Goal: Task Accomplishment & Management: Use online tool/utility

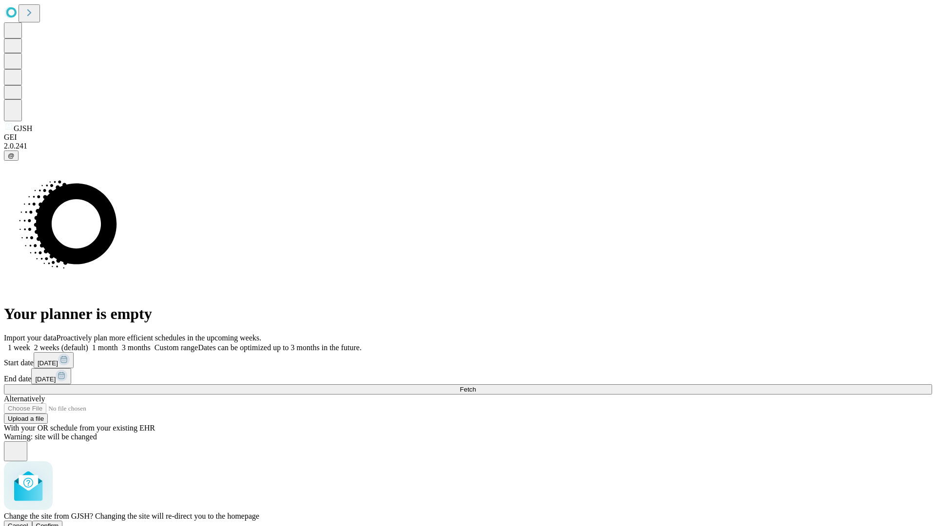
click at [59, 522] on span "Confirm" at bounding box center [47, 525] width 23 height 7
click at [118, 344] on label "1 month" at bounding box center [103, 348] width 30 height 8
click at [476, 386] on span "Fetch" at bounding box center [468, 389] width 16 height 7
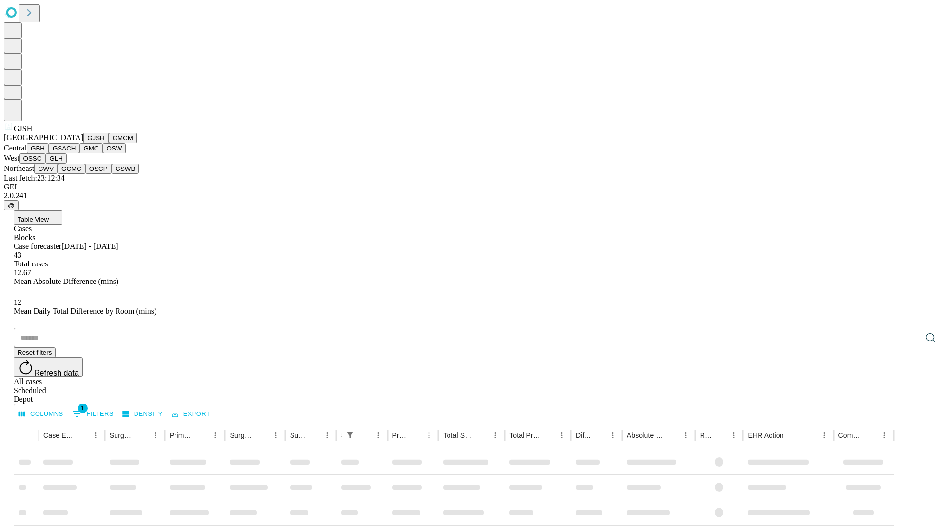
click at [109, 143] on button "GMCM" at bounding box center [123, 138] width 28 height 10
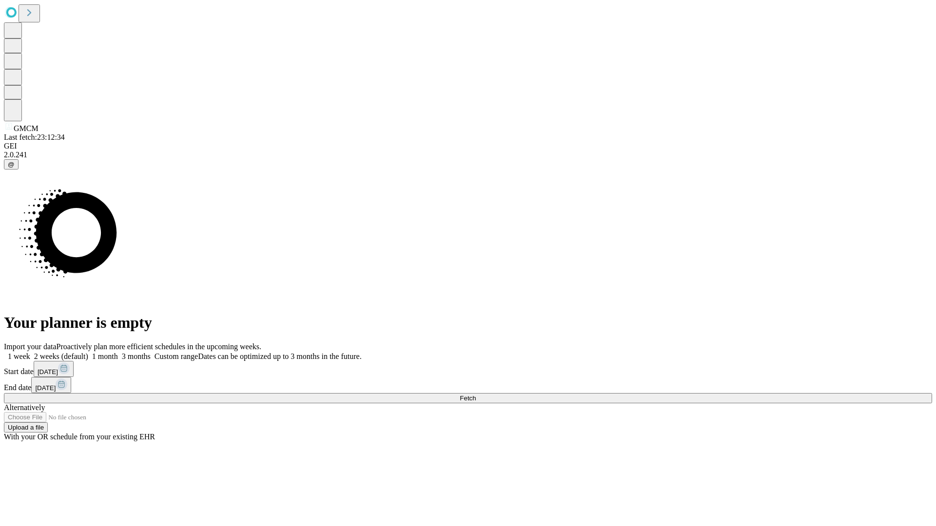
click at [118, 352] on label "1 month" at bounding box center [103, 356] width 30 height 8
click at [476, 395] on span "Fetch" at bounding box center [468, 398] width 16 height 7
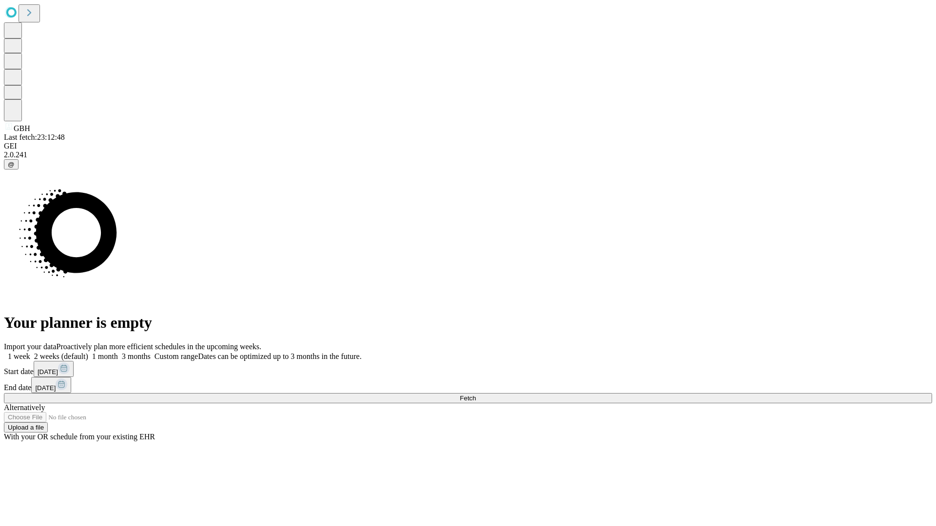
click at [118, 352] on label "1 month" at bounding box center [103, 356] width 30 height 8
click at [476, 395] on span "Fetch" at bounding box center [468, 398] width 16 height 7
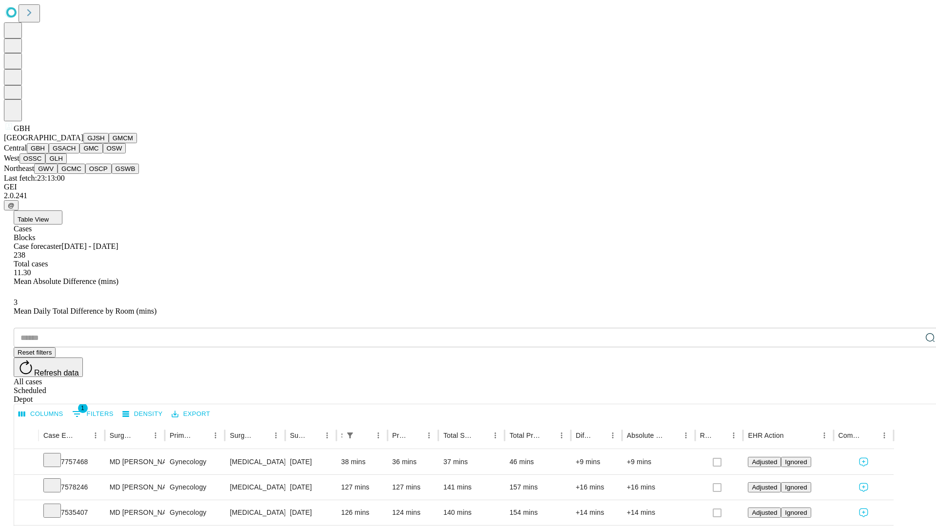
click at [76, 154] on button "GSACH" at bounding box center [64, 148] width 31 height 10
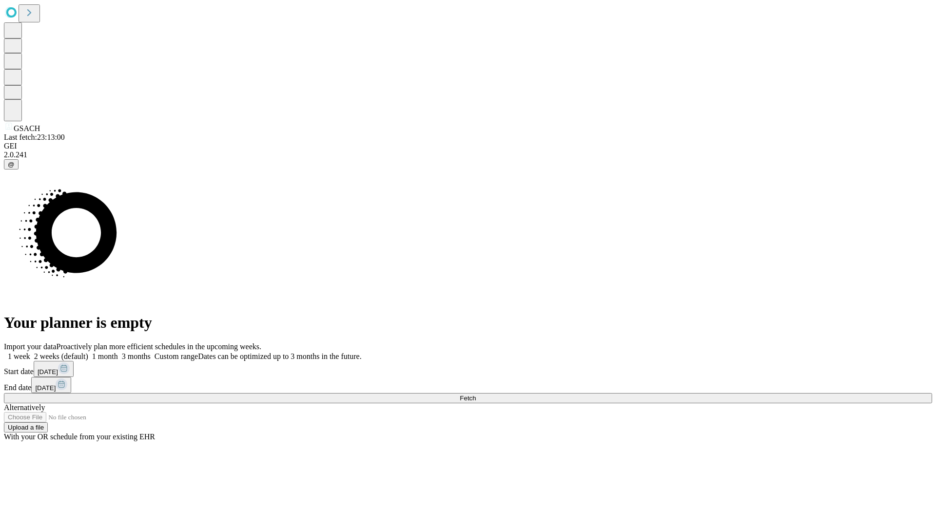
click at [118, 352] on label "1 month" at bounding box center [103, 356] width 30 height 8
click at [476, 395] on span "Fetch" at bounding box center [468, 398] width 16 height 7
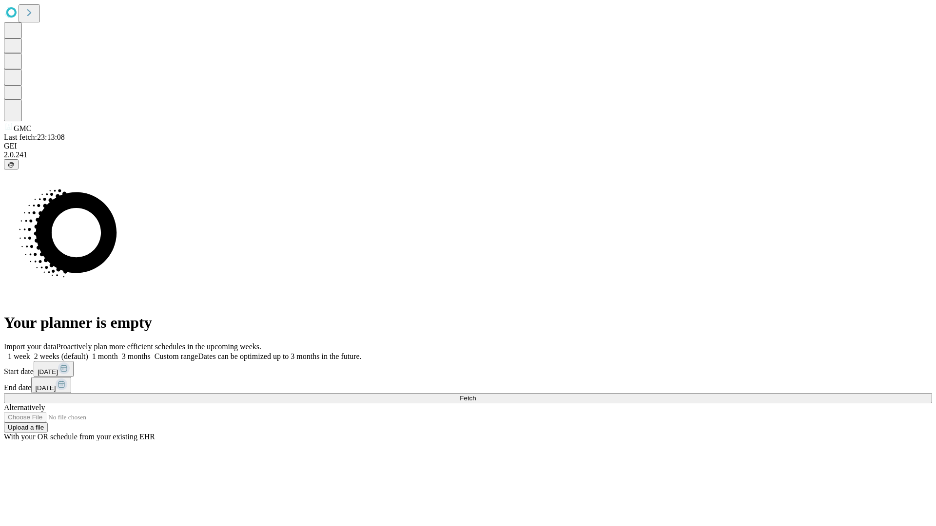
click at [476, 395] on span "Fetch" at bounding box center [468, 398] width 16 height 7
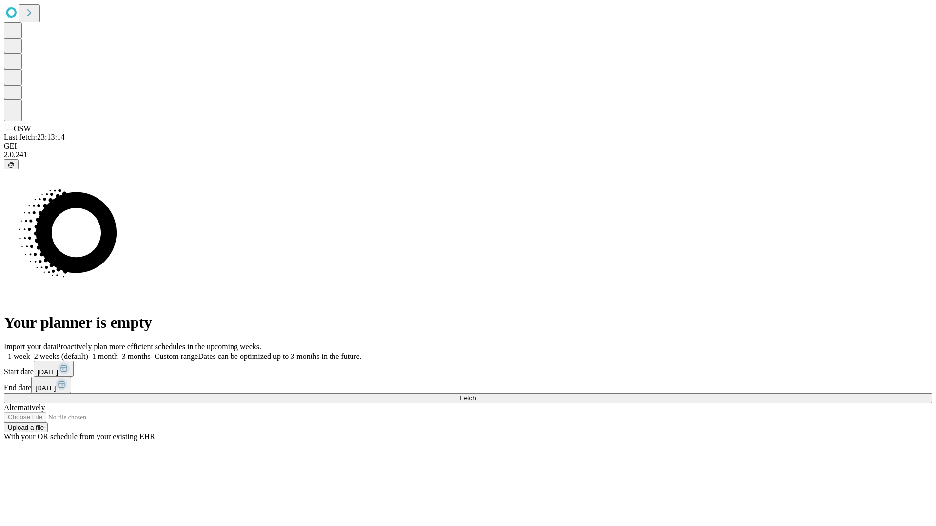
click at [118, 352] on label "1 month" at bounding box center [103, 356] width 30 height 8
click at [476, 395] on span "Fetch" at bounding box center [468, 398] width 16 height 7
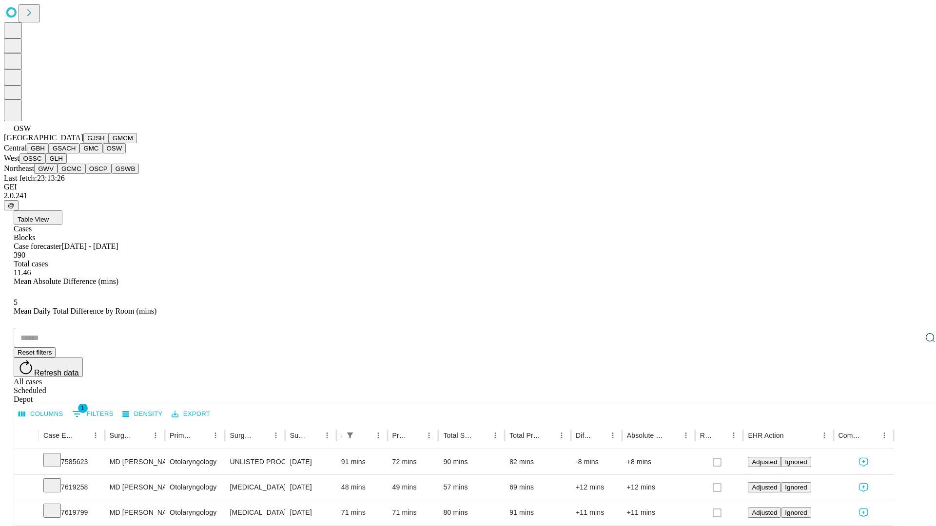
click at [46, 164] on button "OSSC" at bounding box center [32, 159] width 26 height 10
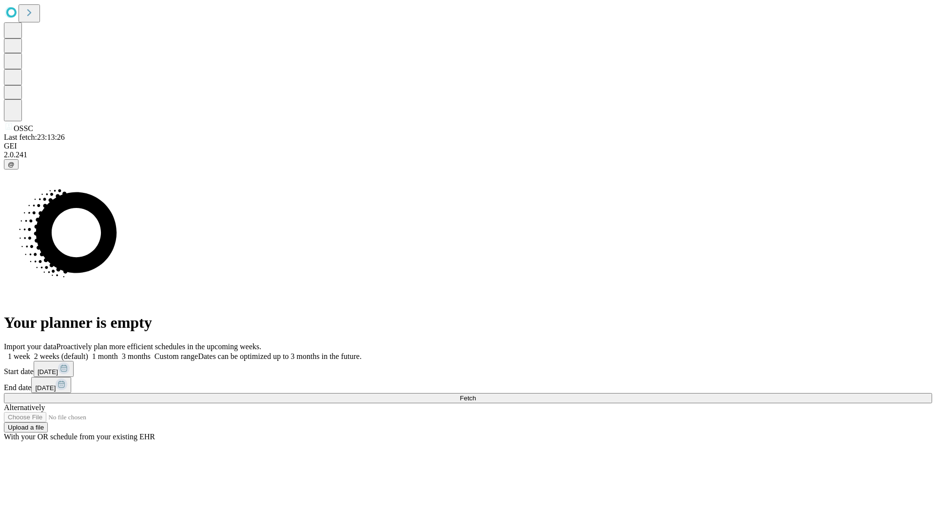
click at [476, 395] on span "Fetch" at bounding box center [468, 398] width 16 height 7
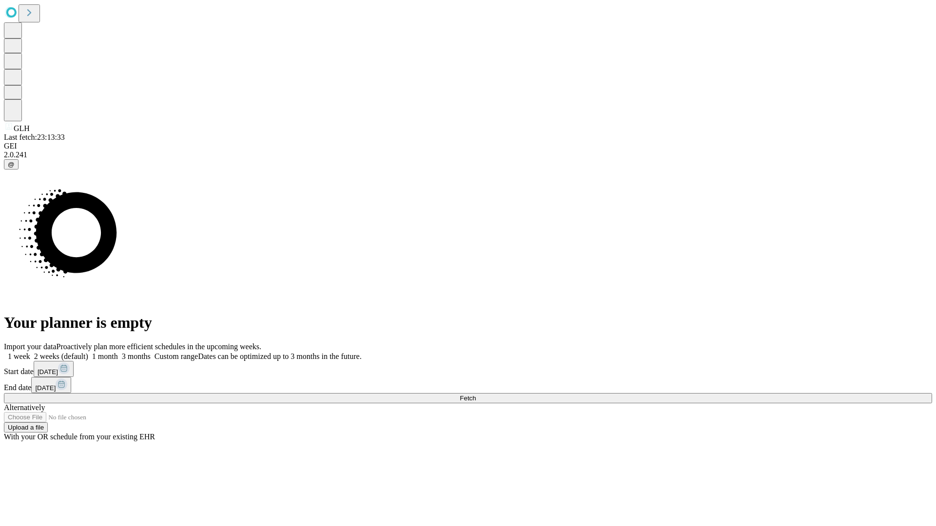
click at [118, 352] on label "1 month" at bounding box center [103, 356] width 30 height 8
click at [476, 395] on span "Fetch" at bounding box center [468, 398] width 16 height 7
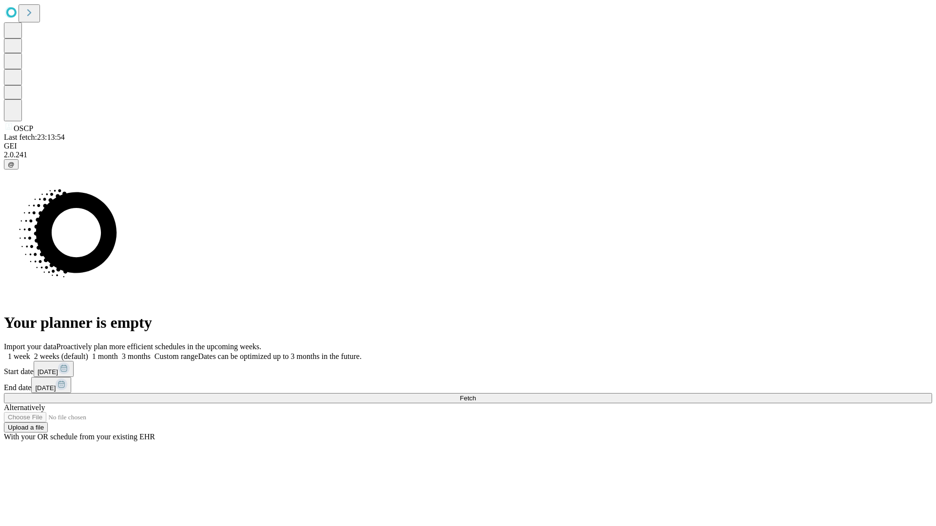
click at [118, 352] on label "1 month" at bounding box center [103, 356] width 30 height 8
click at [476, 395] on span "Fetch" at bounding box center [468, 398] width 16 height 7
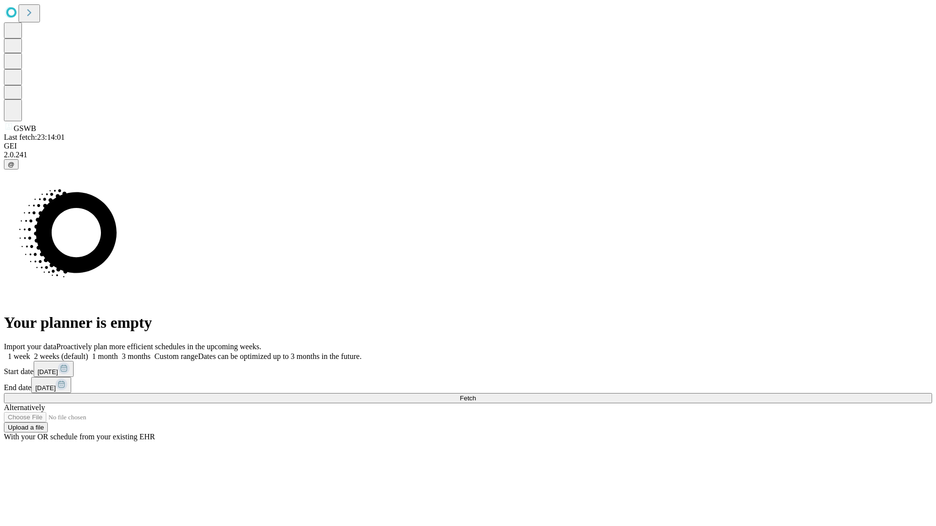
click at [118, 352] on label "1 month" at bounding box center [103, 356] width 30 height 8
click at [476, 395] on span "Fetch" at bounding box center [468, 398] width 16 height 7
